Goal: Transaction & Acquisition: Purchase product/service

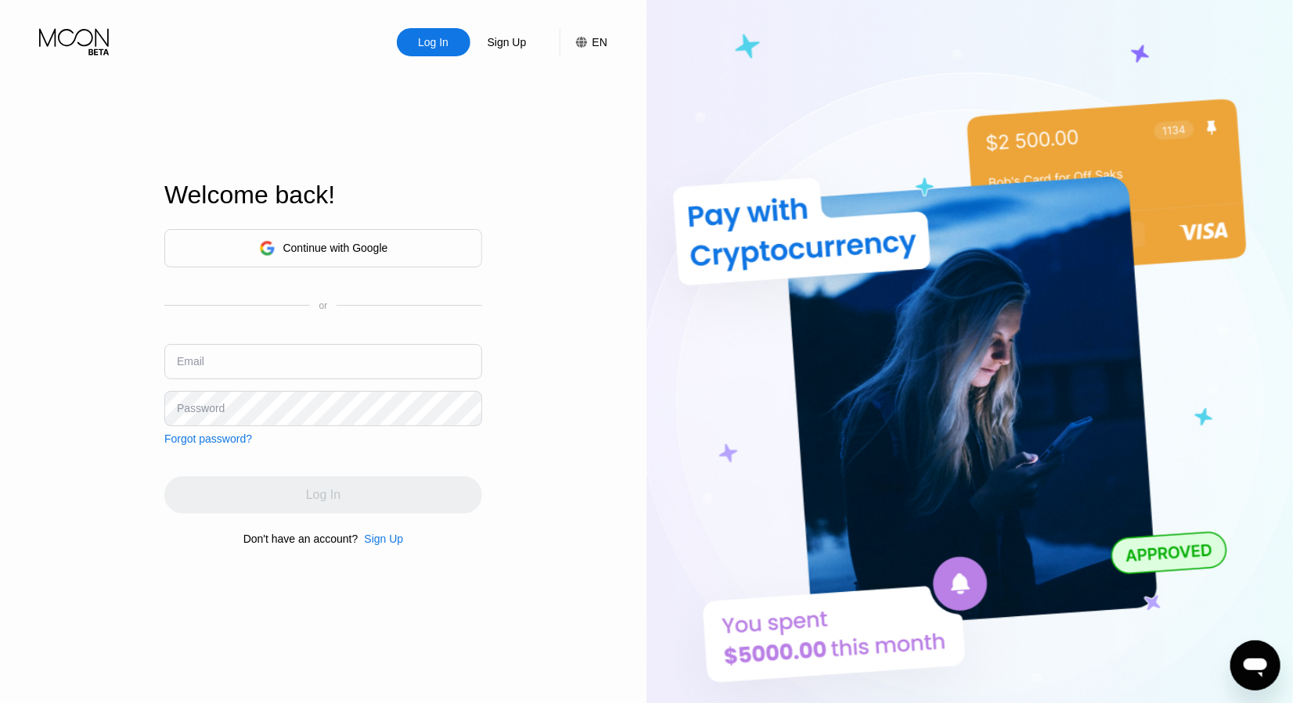
click at [304, 368] on input "text" at bounding box center [323, 361] width 318 height 35
paste input "[EMAIL_ADDRESS][DOMAIN_NAME]"
type input "[EMAIL_ADDRESS][DOMAIN_NAME]"
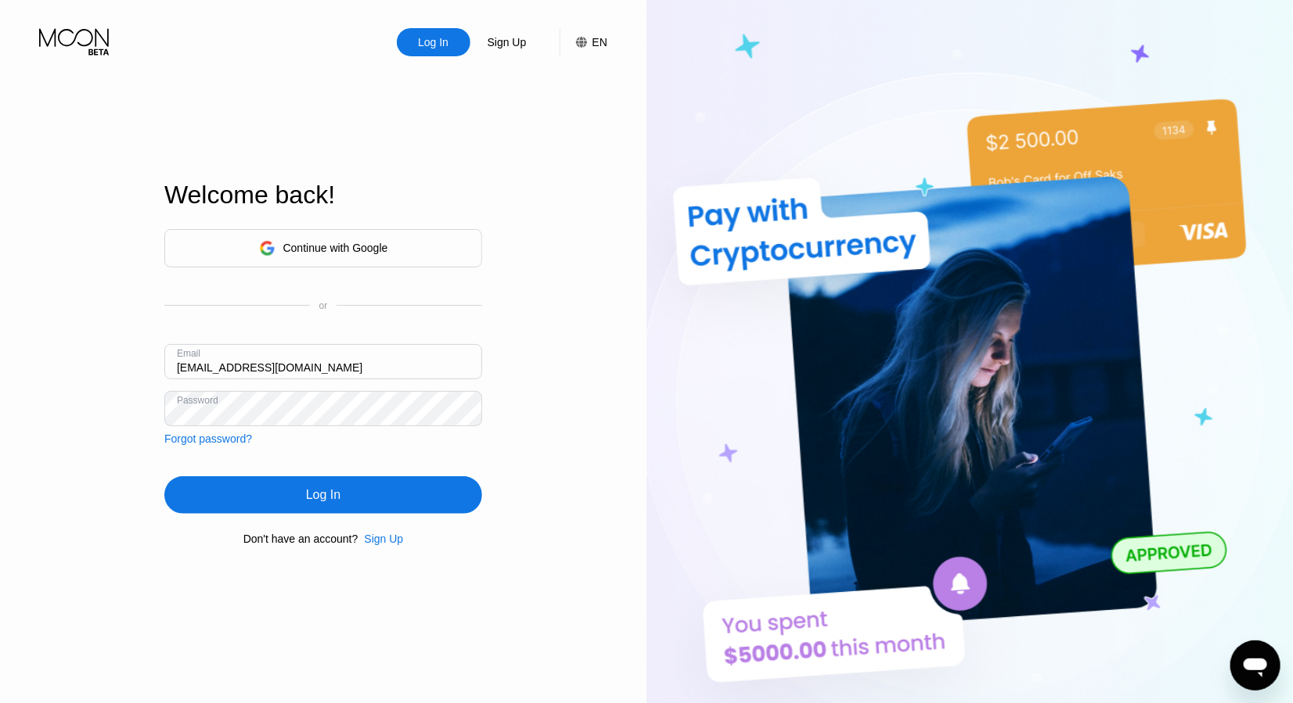
click at [322, 491] on div "Log In" at bounding box center [323, 495] width 34 height 16
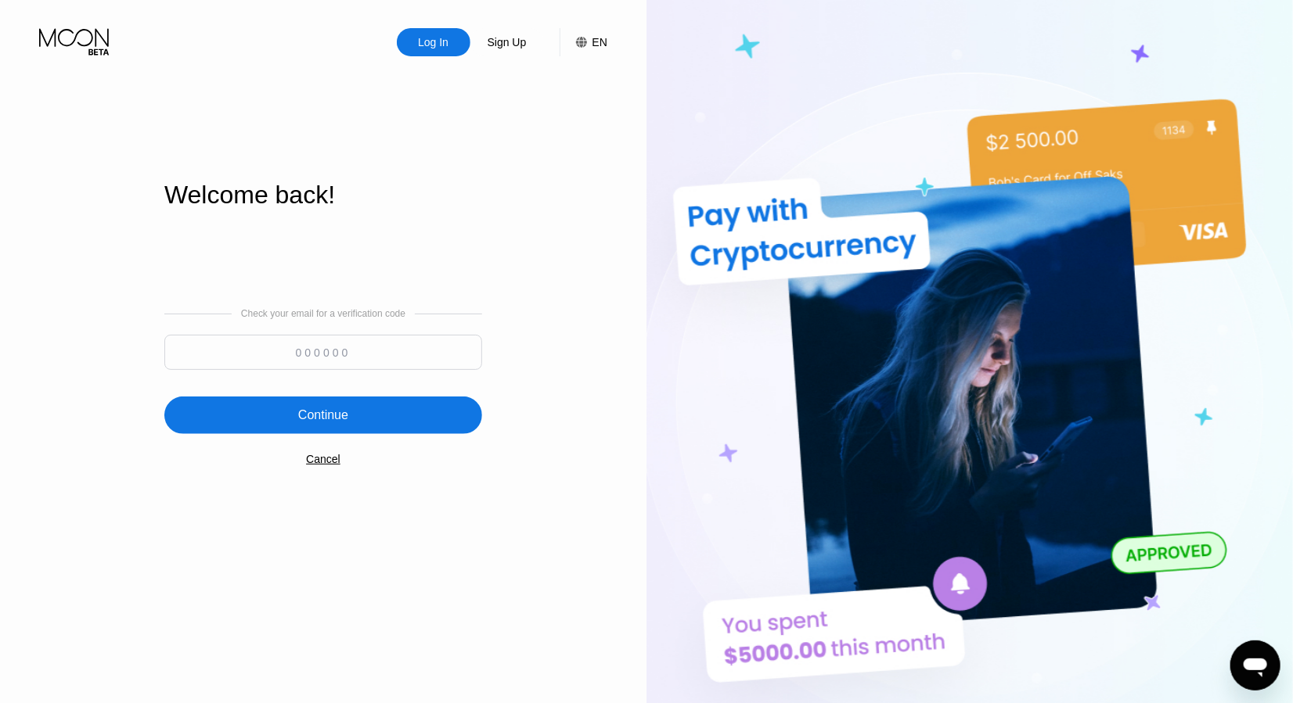
click at [444, 348] on input at bounding box center [323, 352] width 318 height 35
paste input "621281"
type input "621281"
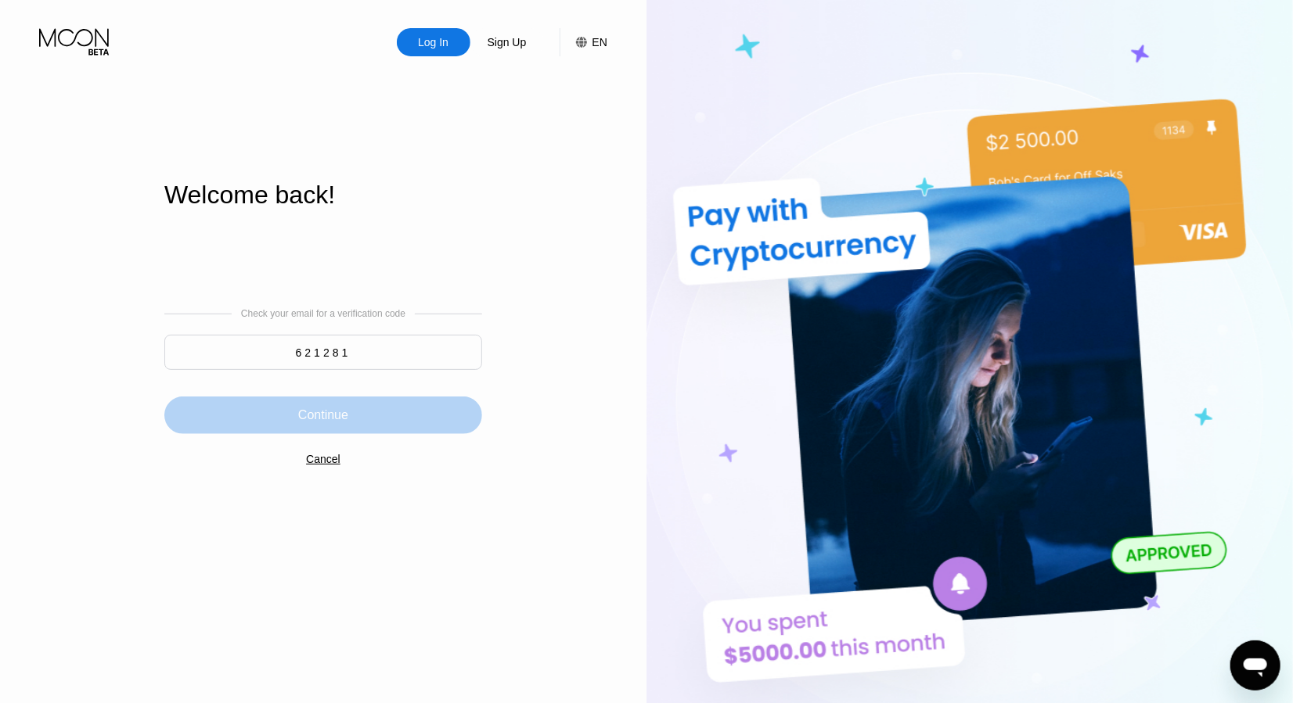
click at [327, 423] on div "Continue" at bounding box center [323, 416] width 50 height 16
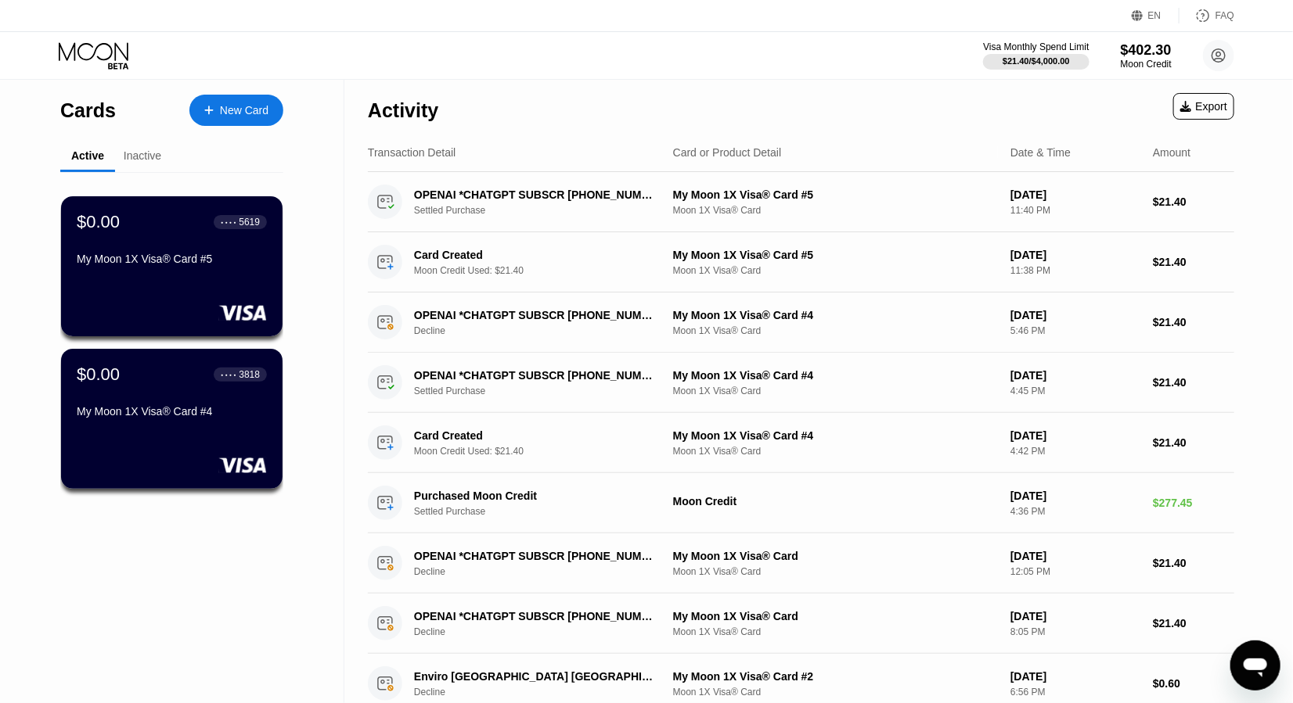
click at [243, 113] on div "New Card" at bounding box center [244, 110] width 49 height 13
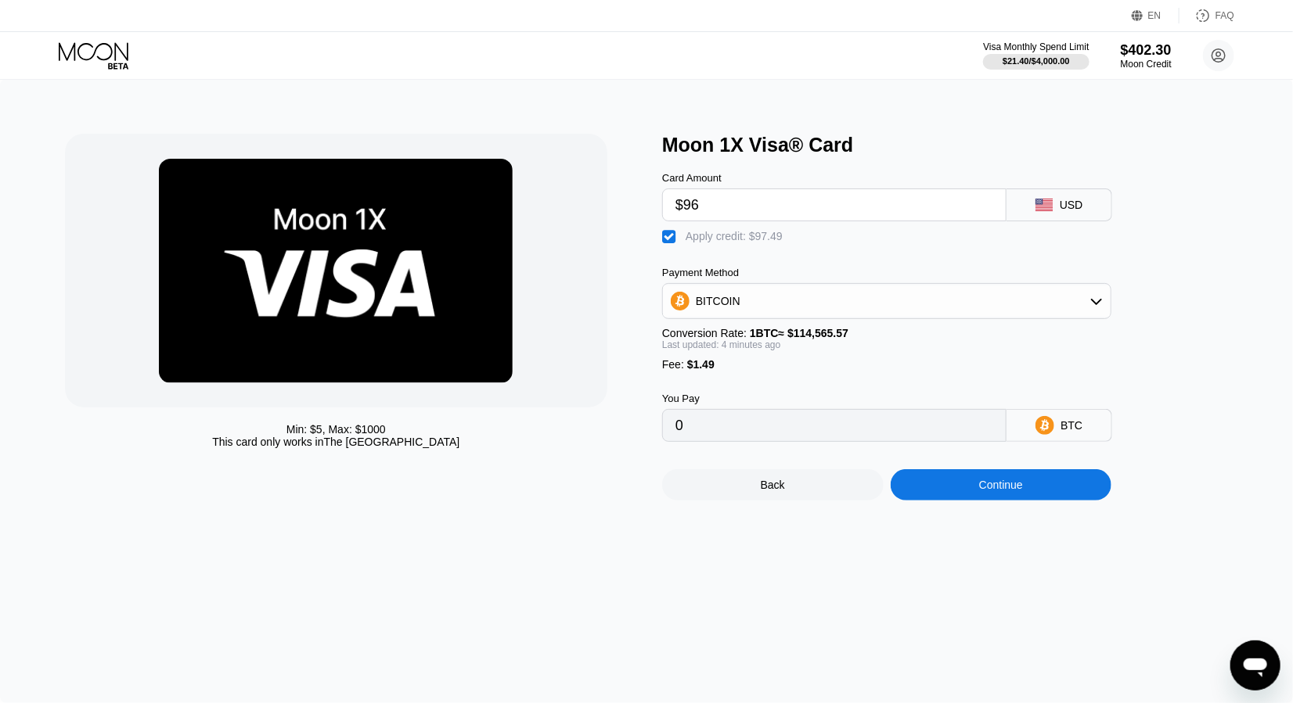
click at [962, 487] on div "Continue" at bounding box center [1000, 484] width 221 height 31
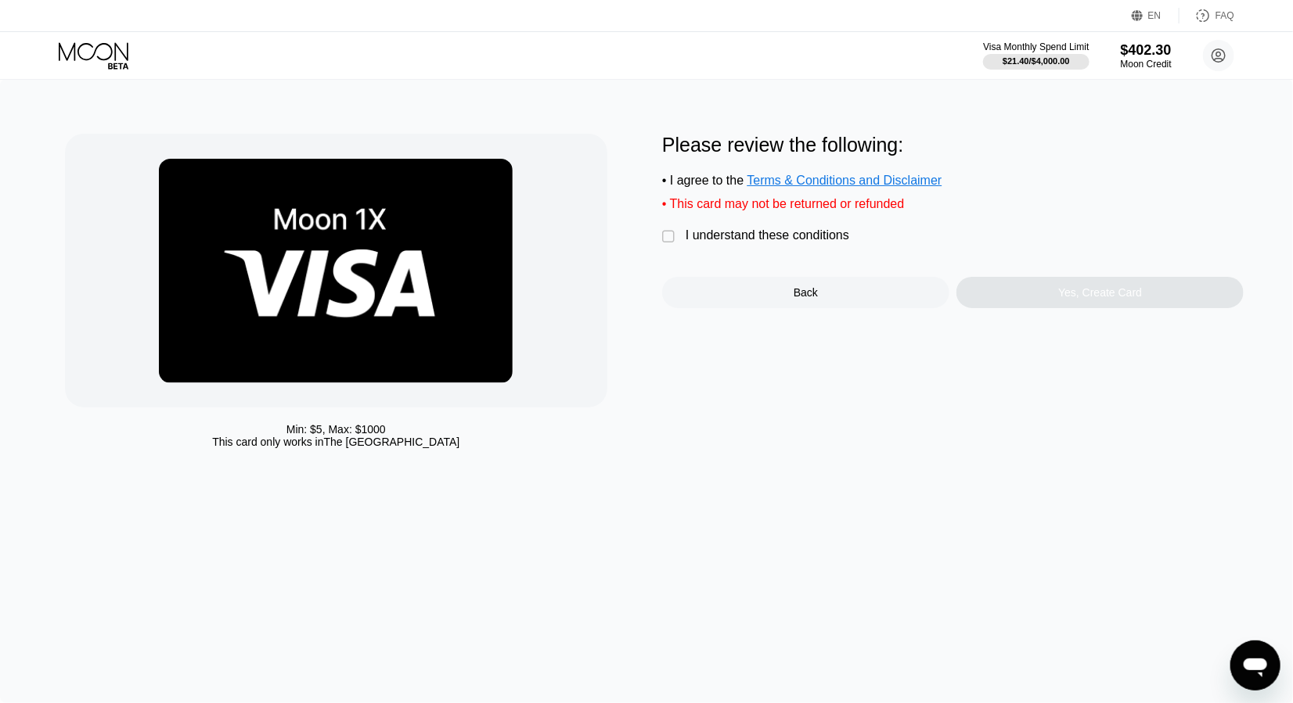
click at [825, 230] on div "I understand these conditions" at bounding box center [767, 235] width 164 height 14
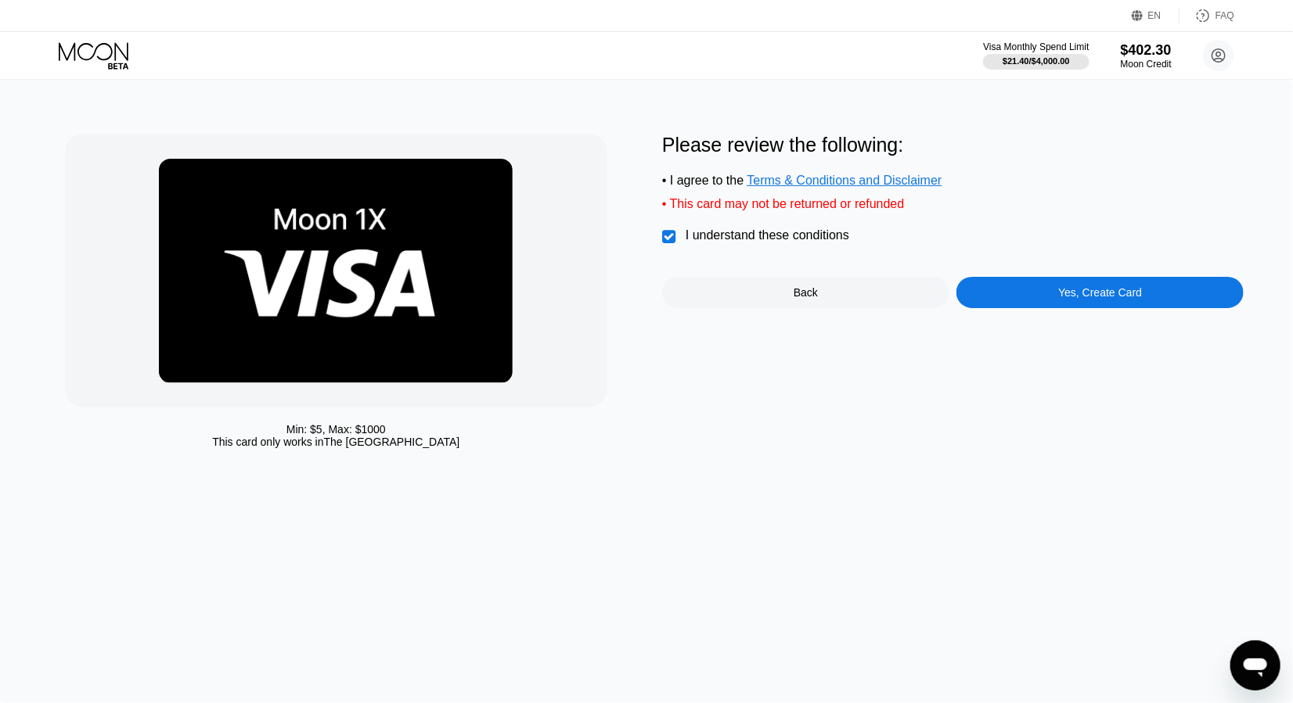
click at [1095, 291] on div "Yes, Create Card" at bounding box center [1100, 292] width 84 height 13
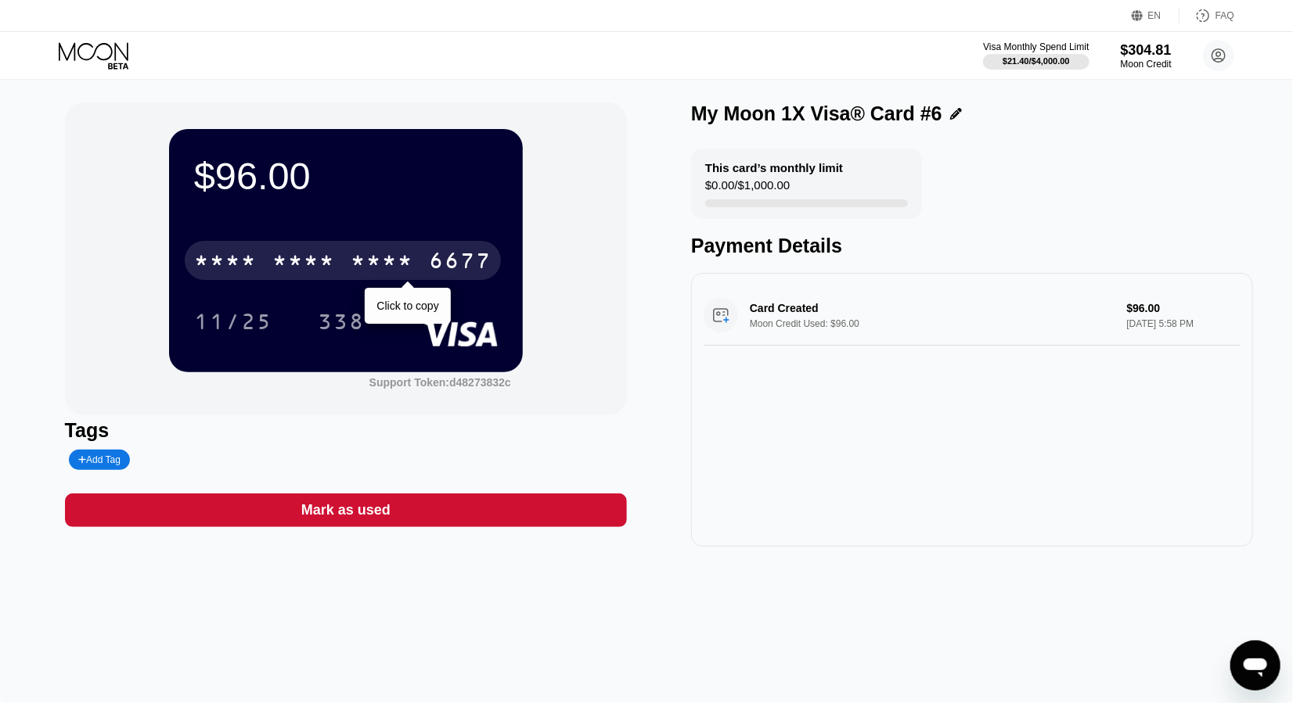
click at [471, 267] on div "6677" at bounding box center [460, 262] width 63 height 25
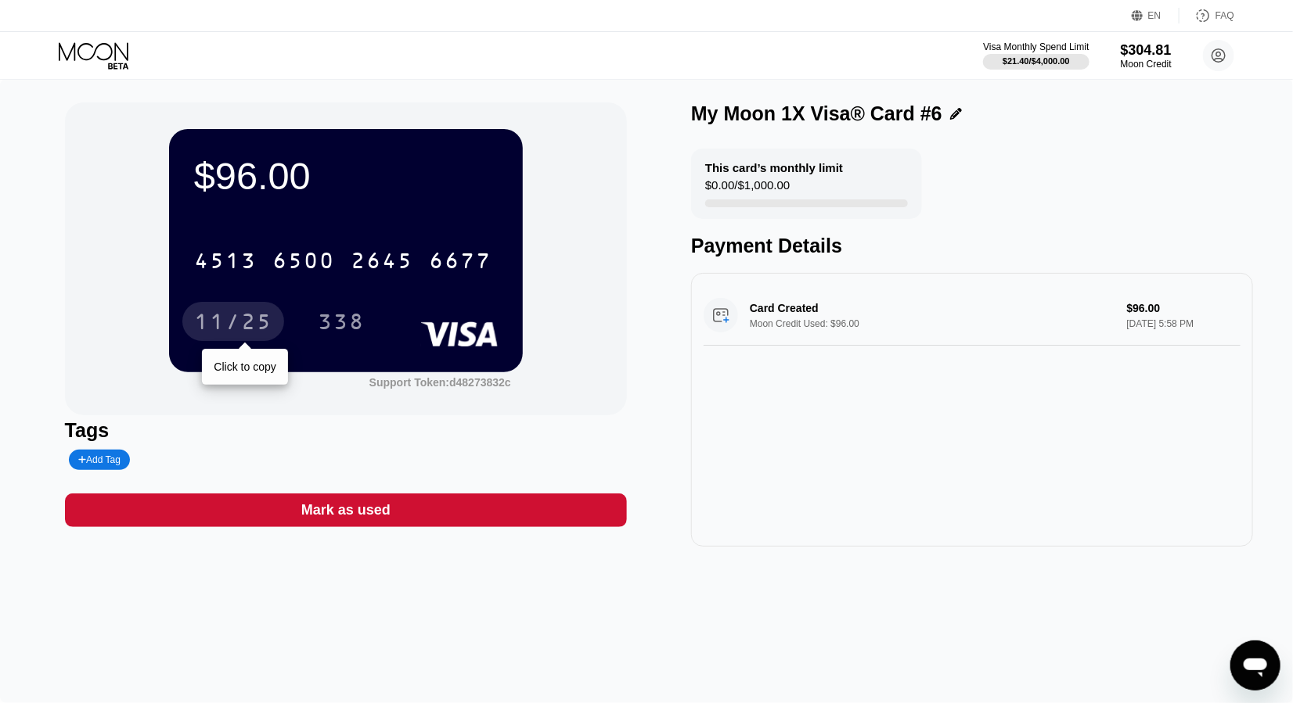
click at [242, 327] on div "11/25" at bounding box center [233, 323] width 78 height 25
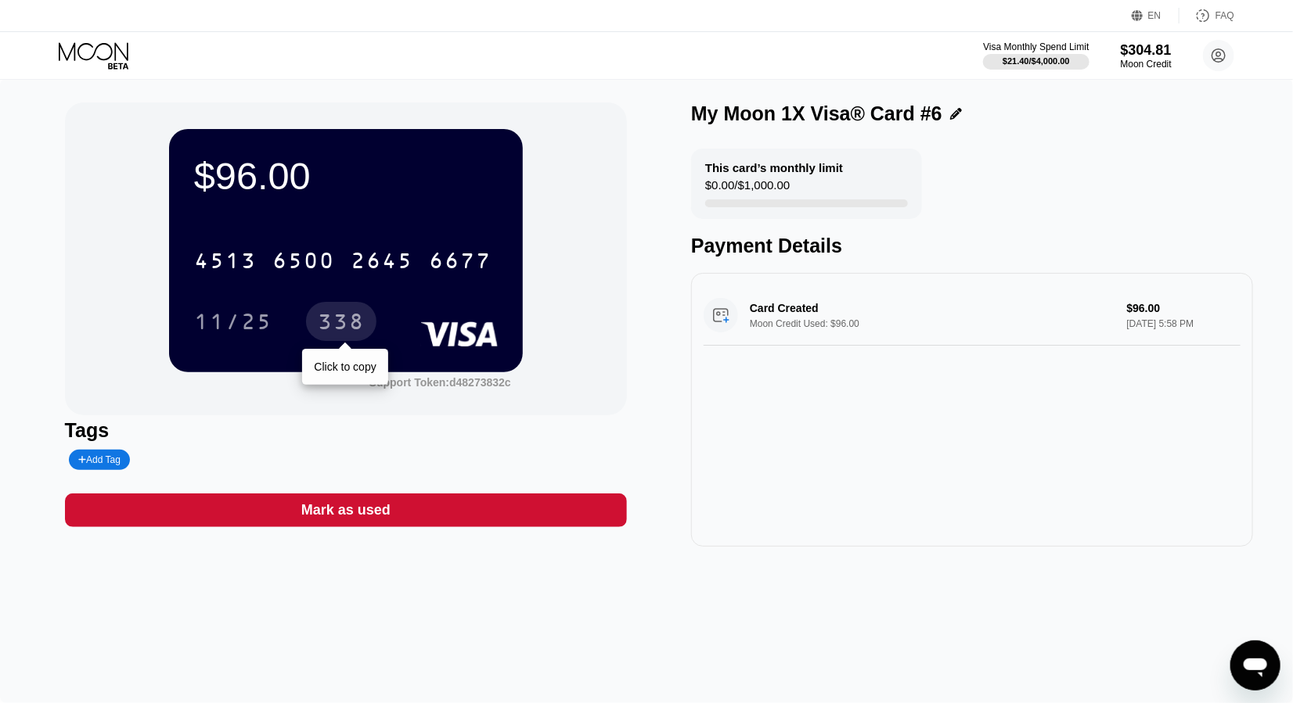
click at [343, 332] on div "338" at bounding box center [341, 323] width 47 height 25
